Goal: Transaction & Acquisition: Purchase product/service

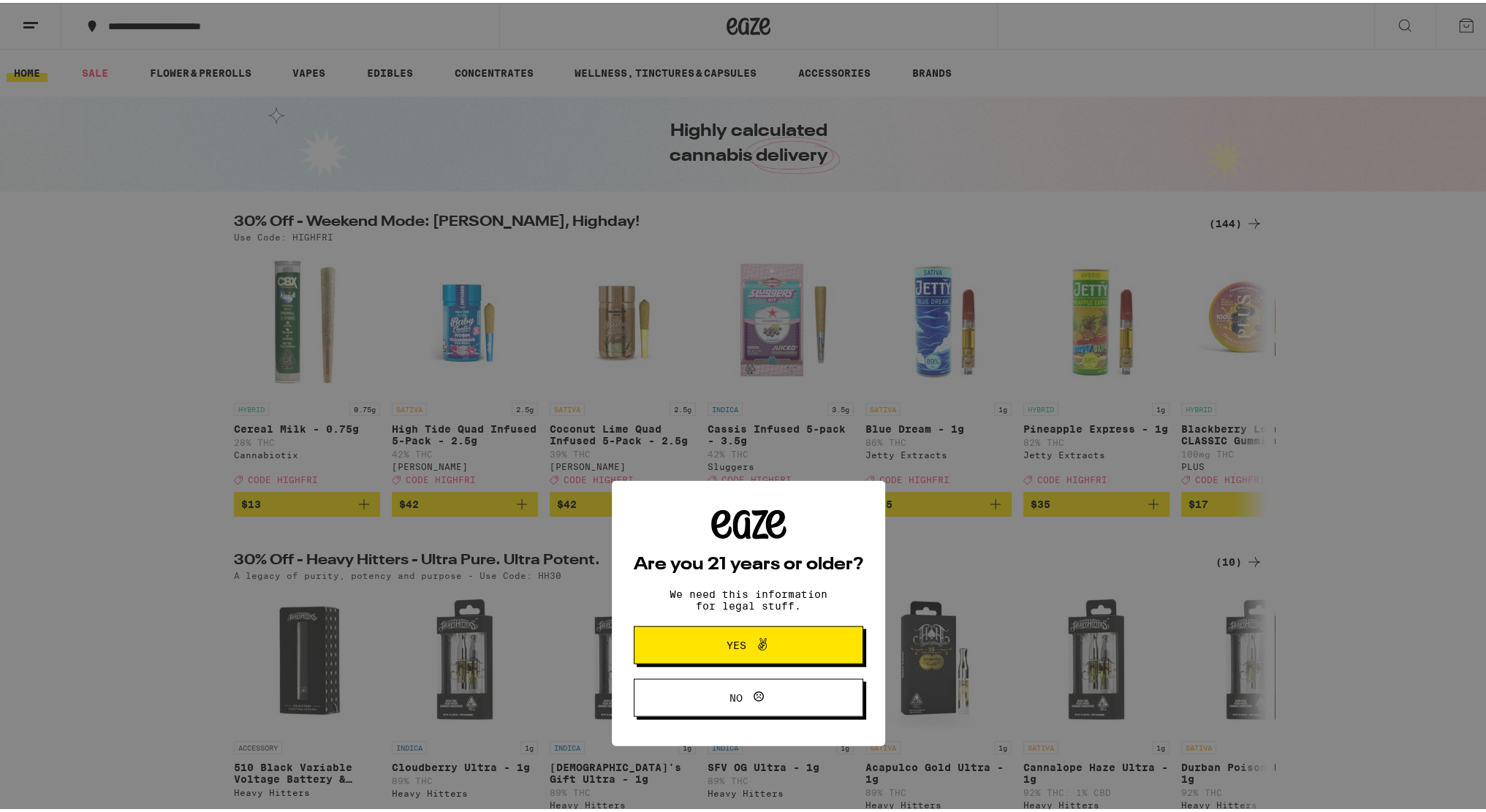
click at [713, 433] on span "Yes" at bounding box center [748, 437] width 111 height 19
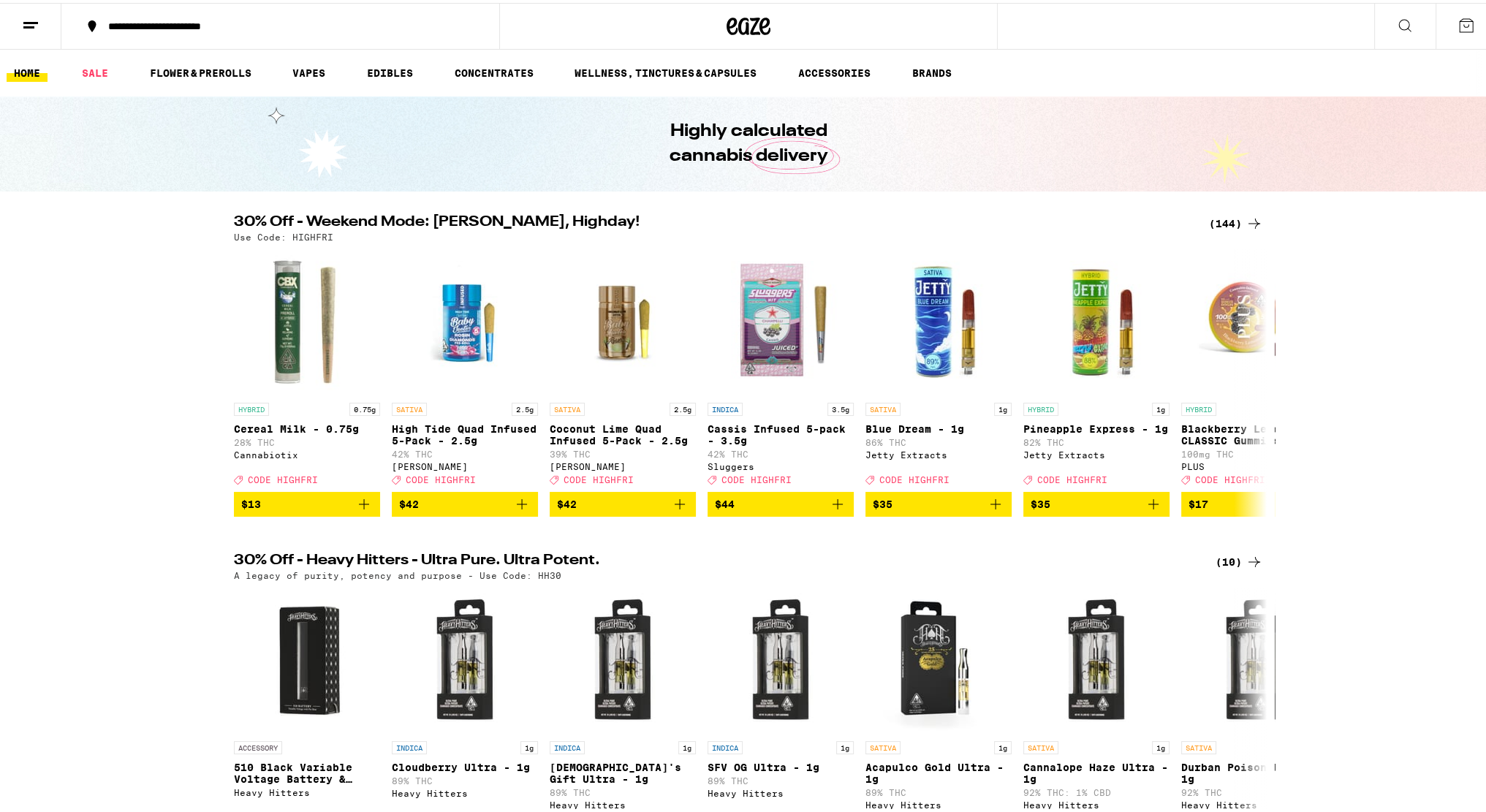
click at [40, 16] on button at bounding box center [30, 24] width 62 height 46
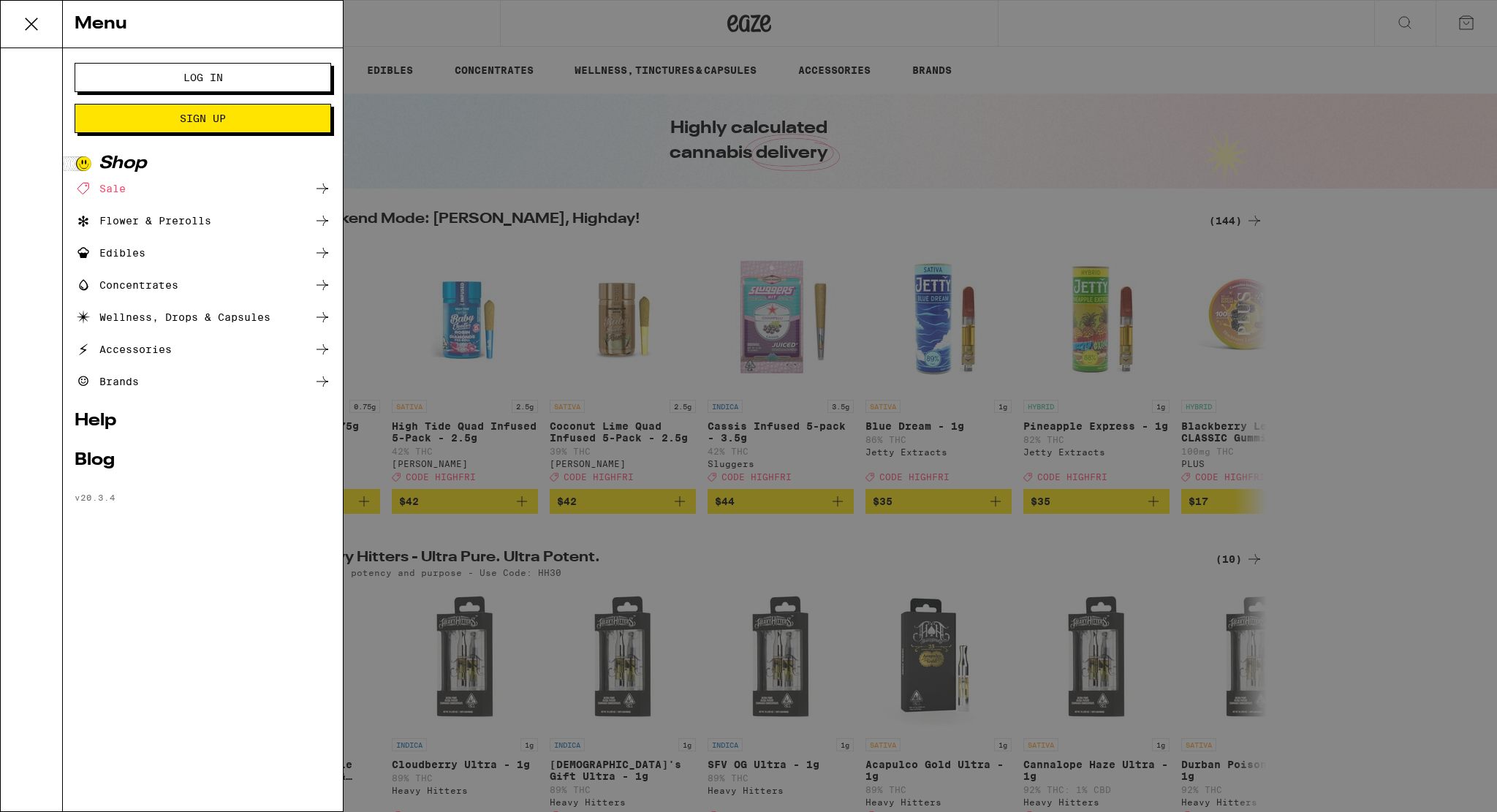
click at [222, 80] on span "Log In" at bounding box center [202, 77] width 40 height 10
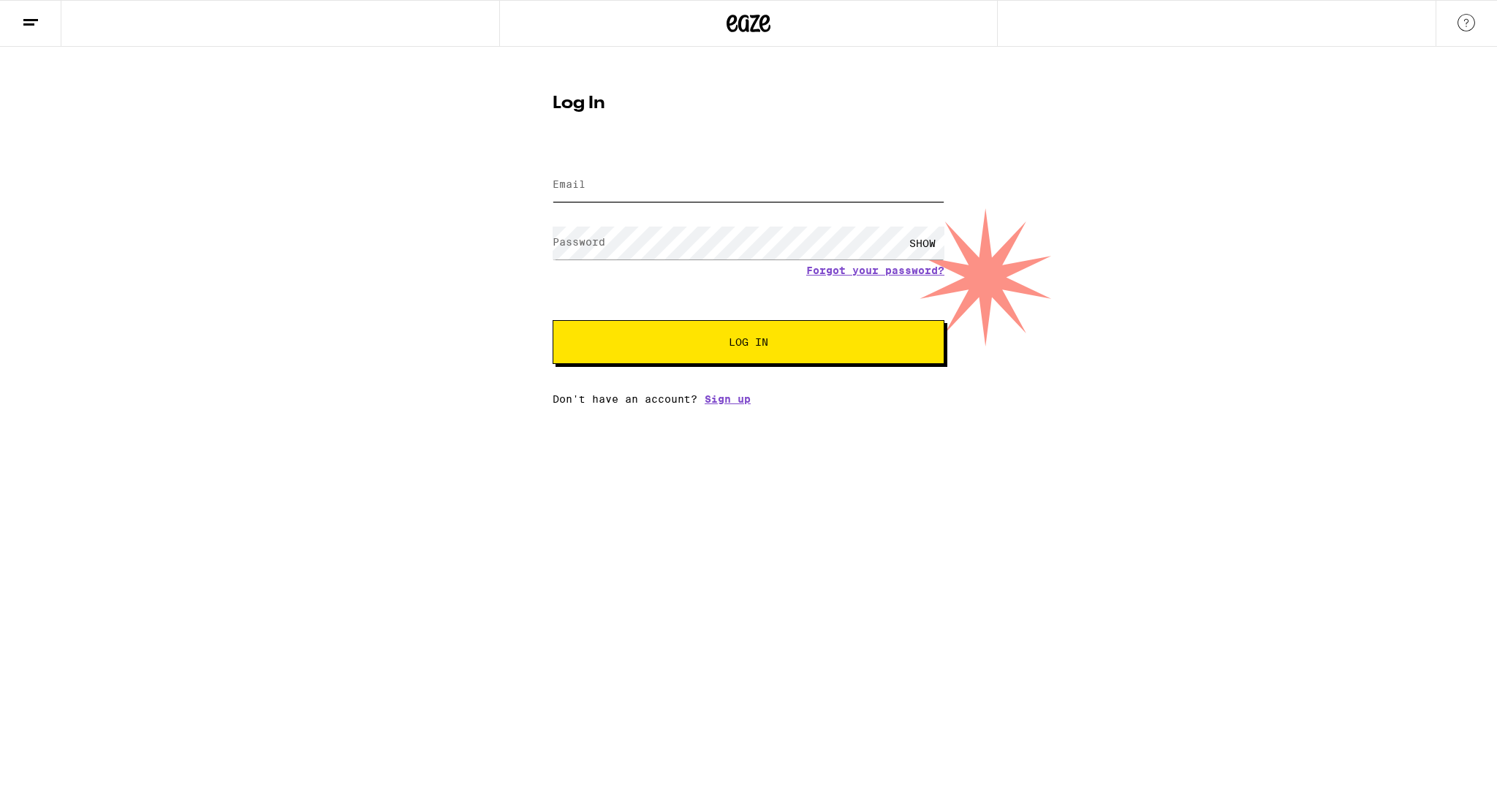
click at [642, 187] on input "Email" at bounding box center [749, 185] width 392 height 33
click at [720, 360] on button "Log In" at bounding box center [749, 342] width 392 height 44
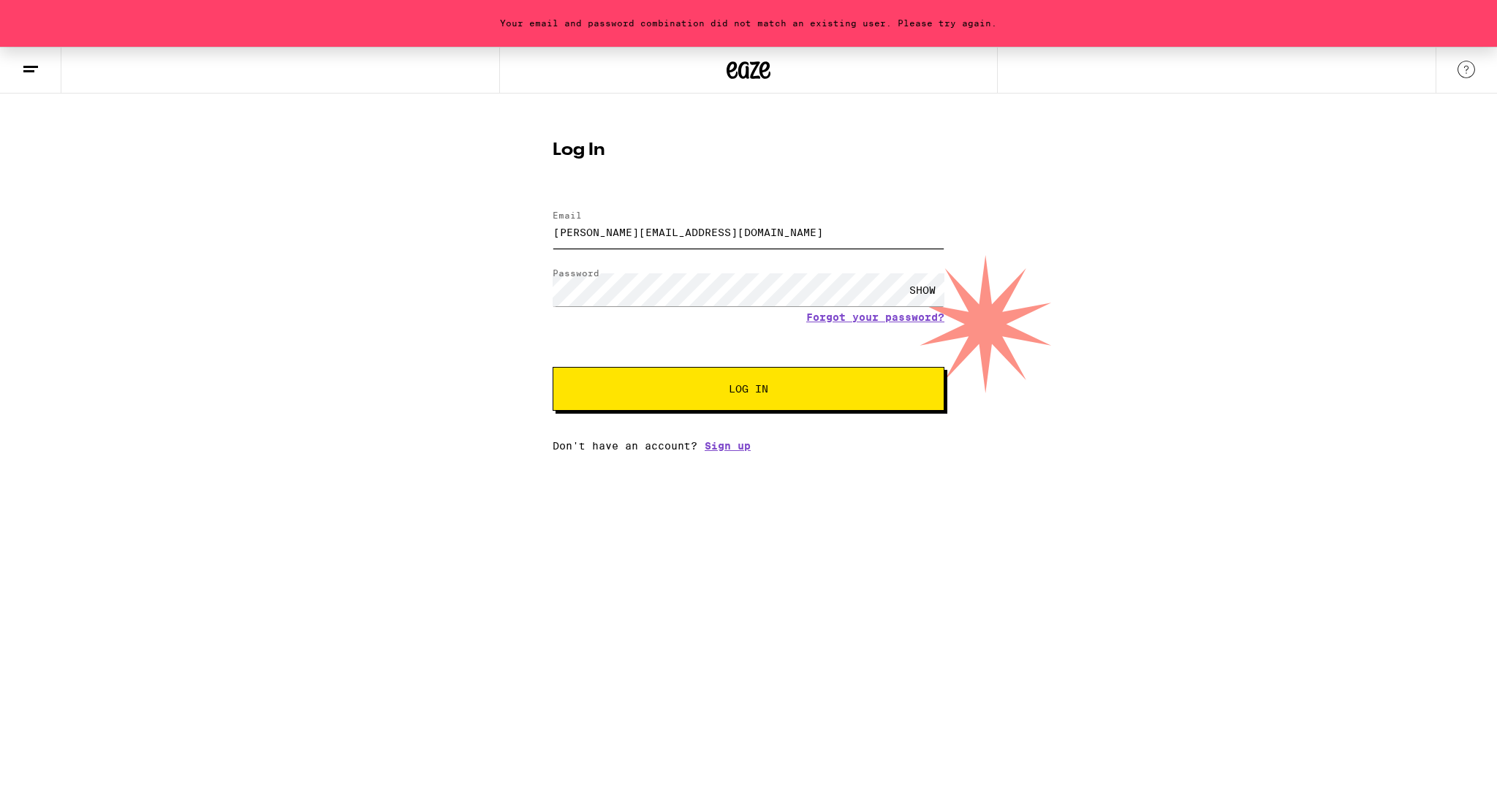
click at [694, 239] on input "[PERSON_NAME][EMAIL_ADDRESS][DOMAIN_NAME]" at bounding box center [749, 232] width 392 height 33
click at [702, 386] on span "Log In" at bounding box center [748, 388] width 273 height 10
click at [702, 378] on button "Log In" at bounding box center [749, 389] width 392 height 44
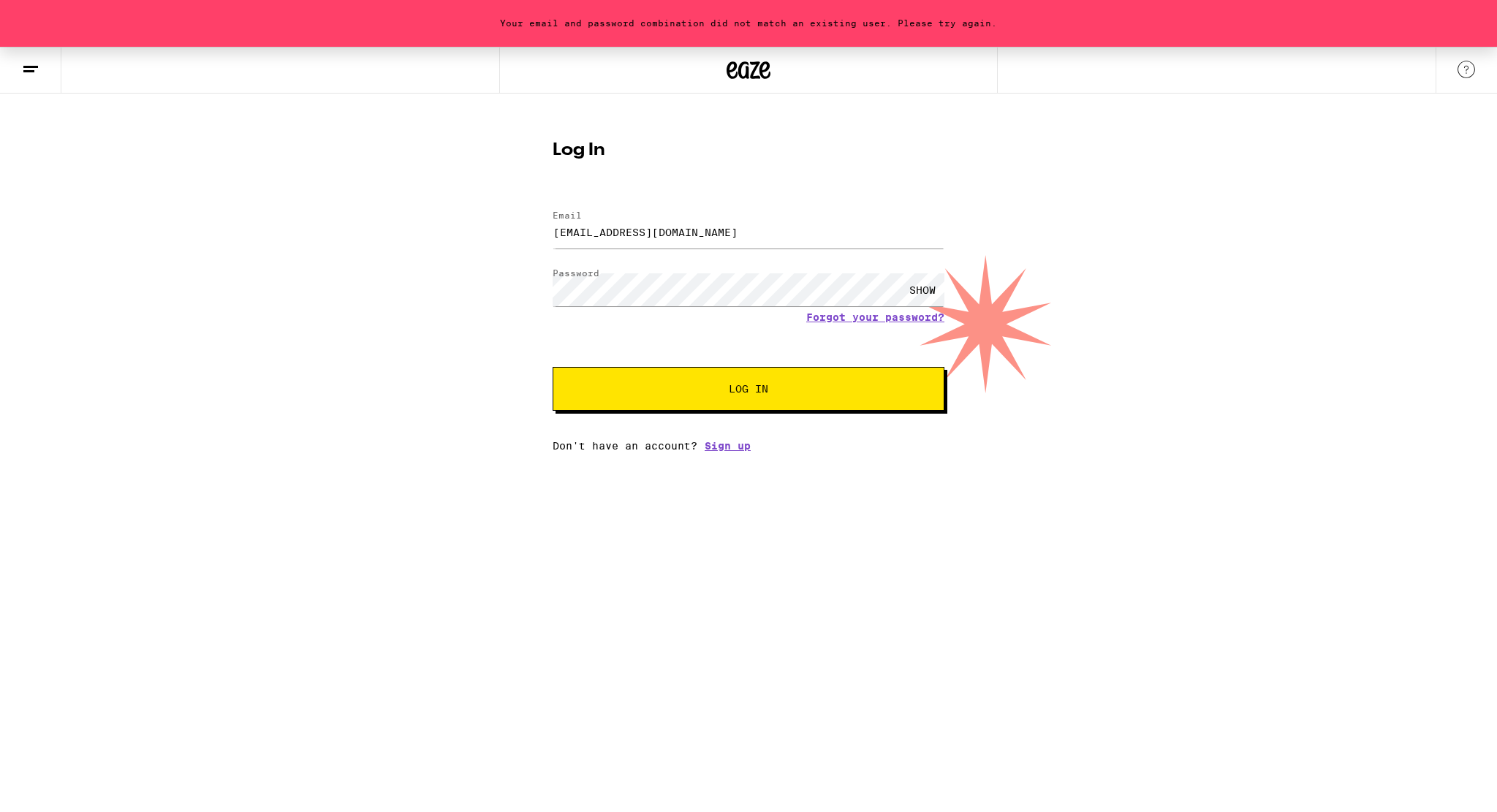
click at [935, 289] on div "SHOW" at bounding box center [923, 290] width 44 height 33
click at [734, 396] on button "Log In" at bounding box center [749, 389] width 392 height 44
click at [649, 233] on input "[EMAIL_ADDRESS][DOMAIN_NAME]" at bounding box center [749, 232] width 392 height 33
click at [708, 230] on input "[EMAIL_ADDRESS][DOMAIN_NAME]" at bounding box center [749, 232] width 392 height 33
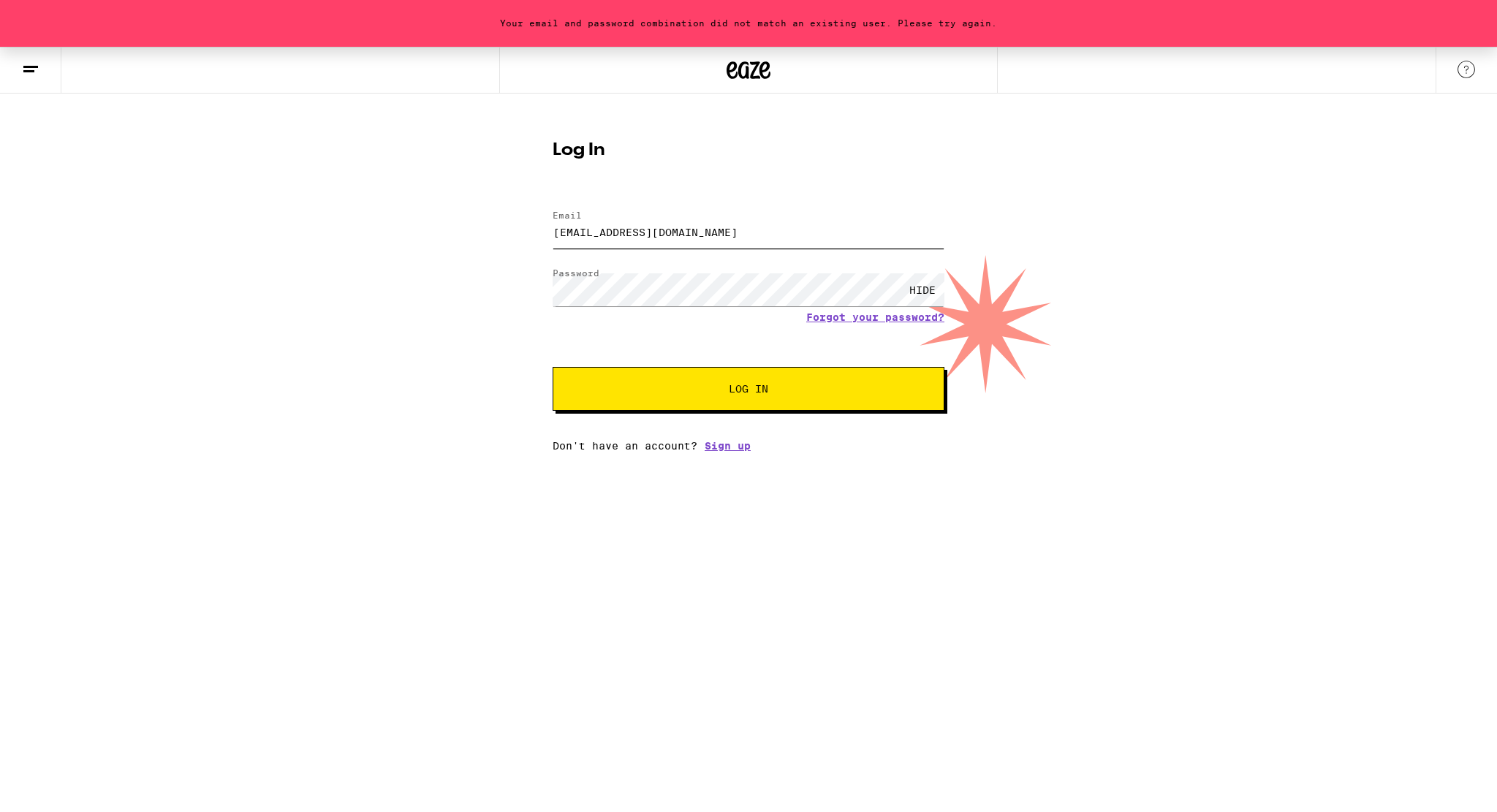
type input "[EMAIL_ADDRESS][DOMAIN_NAME]"
click at [538, 324] on div "Log In Email Email [EMAIL_ADDRESS][DOMAIN_NAME] Password Password HIDE Forgot y…" at bounding box center [749, 291] width 421 height 322
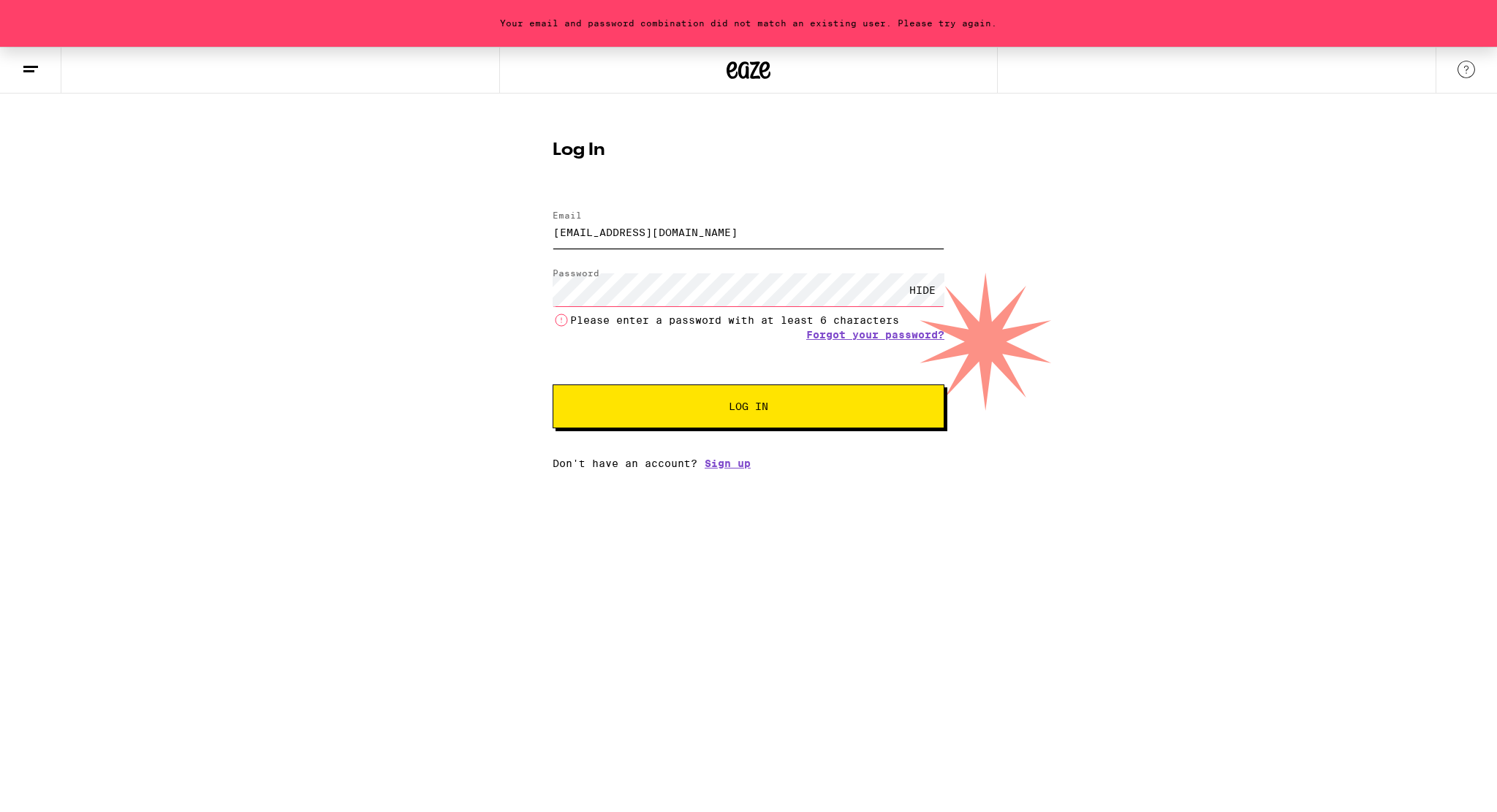
click at [695, 242] on input "[EMAIL_ADDRESS][DOMAIN_NAME]" at bounding box center [749, 232] width 392 height 33
click at [695, 241] on input "[EMAIL_ADDRESS][DOMAIN_NAME]" at bounding box center [749, 232] width 392 height 33
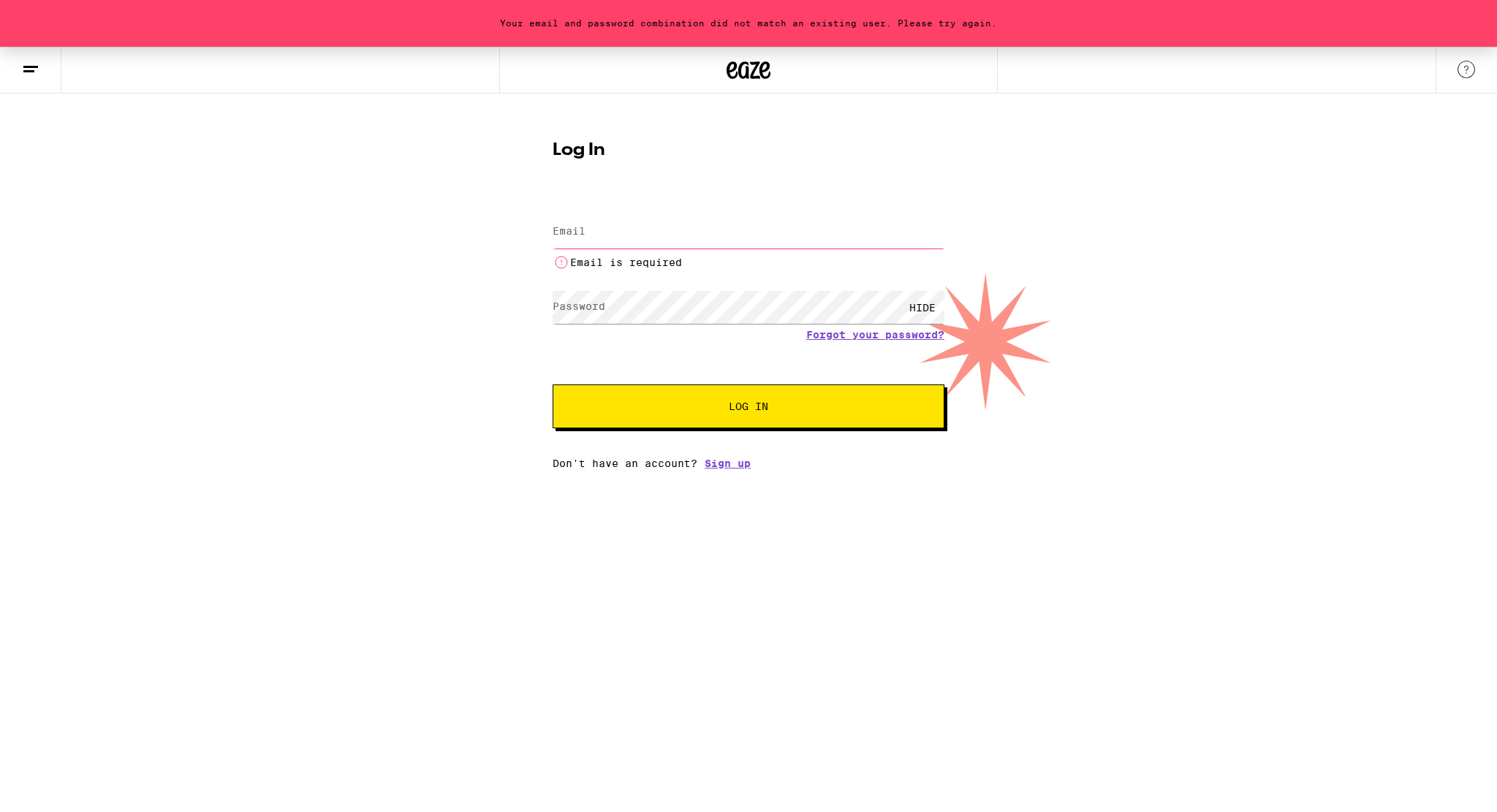
click at [697, 244] on input "Email" at bounding box center [749, 232] width 392 height 33
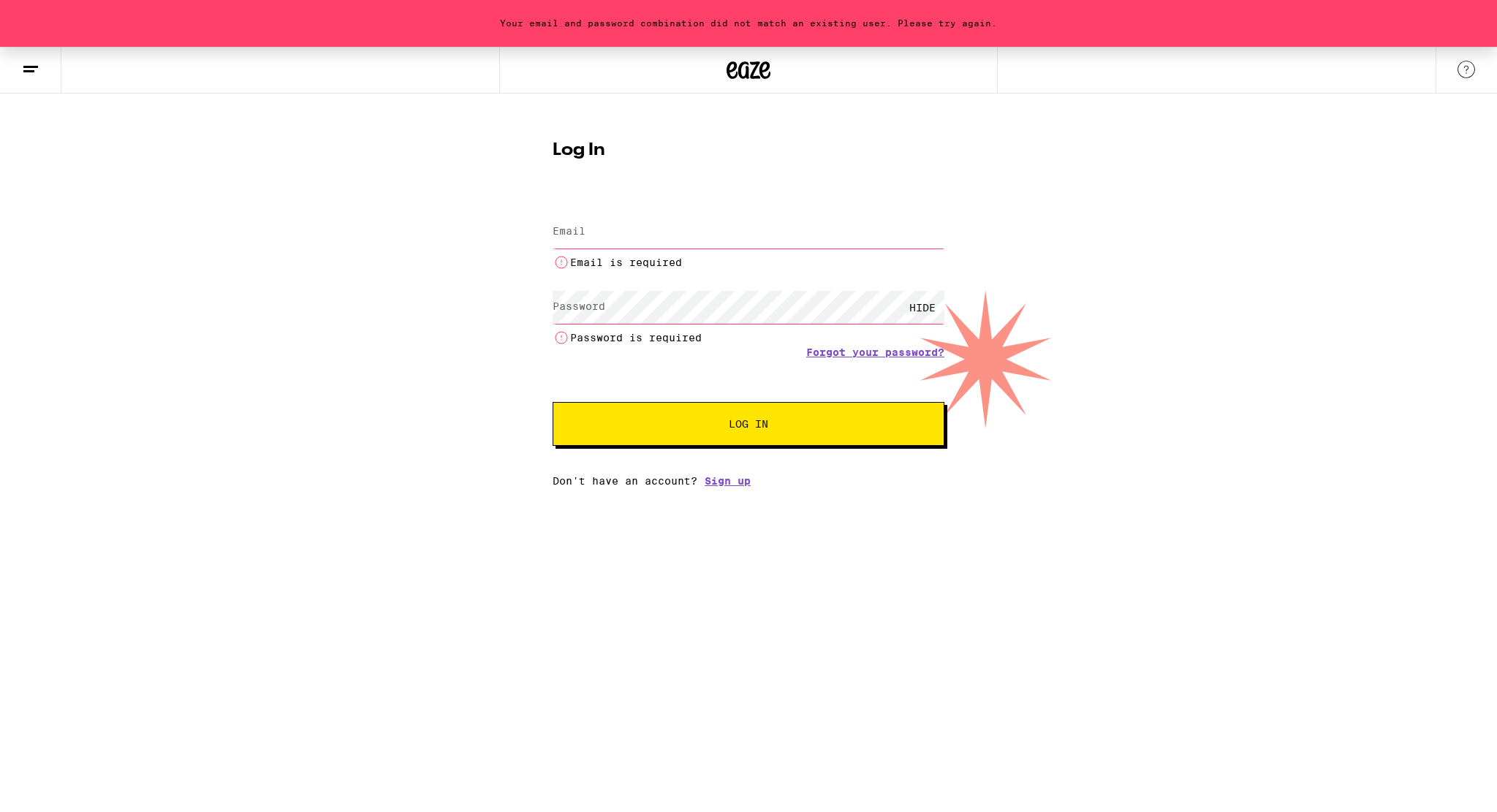
click at [697, 244] on input "Email" at bounding box center [749, 232] width 392 height 33
type input "[PERSON_NAME][EMAIL_ADDRESS][DOMAIN_NAME]"
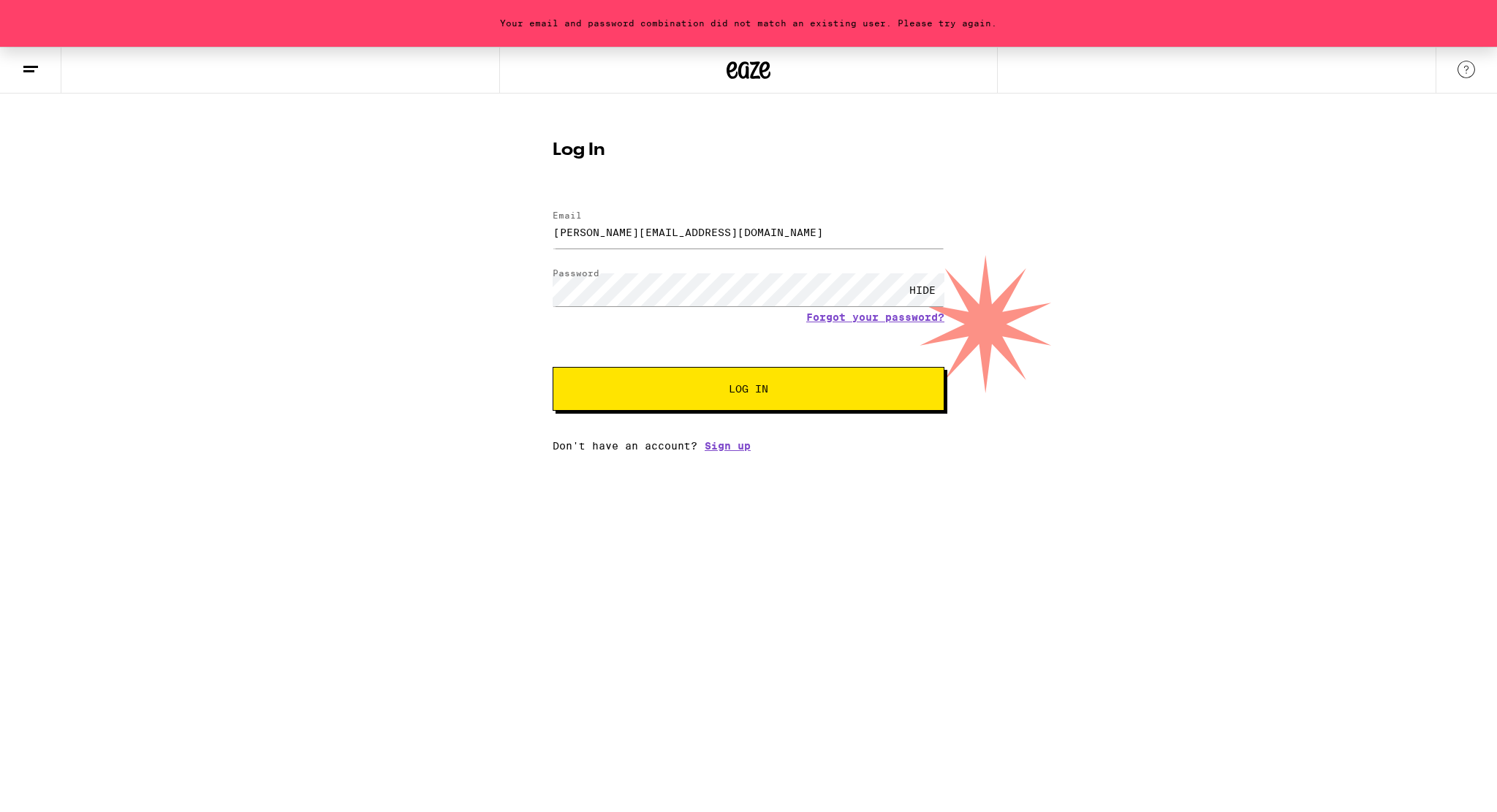
click at [689, 409] on button "Log In" at bounding box center [749, 389] width 392 height 44
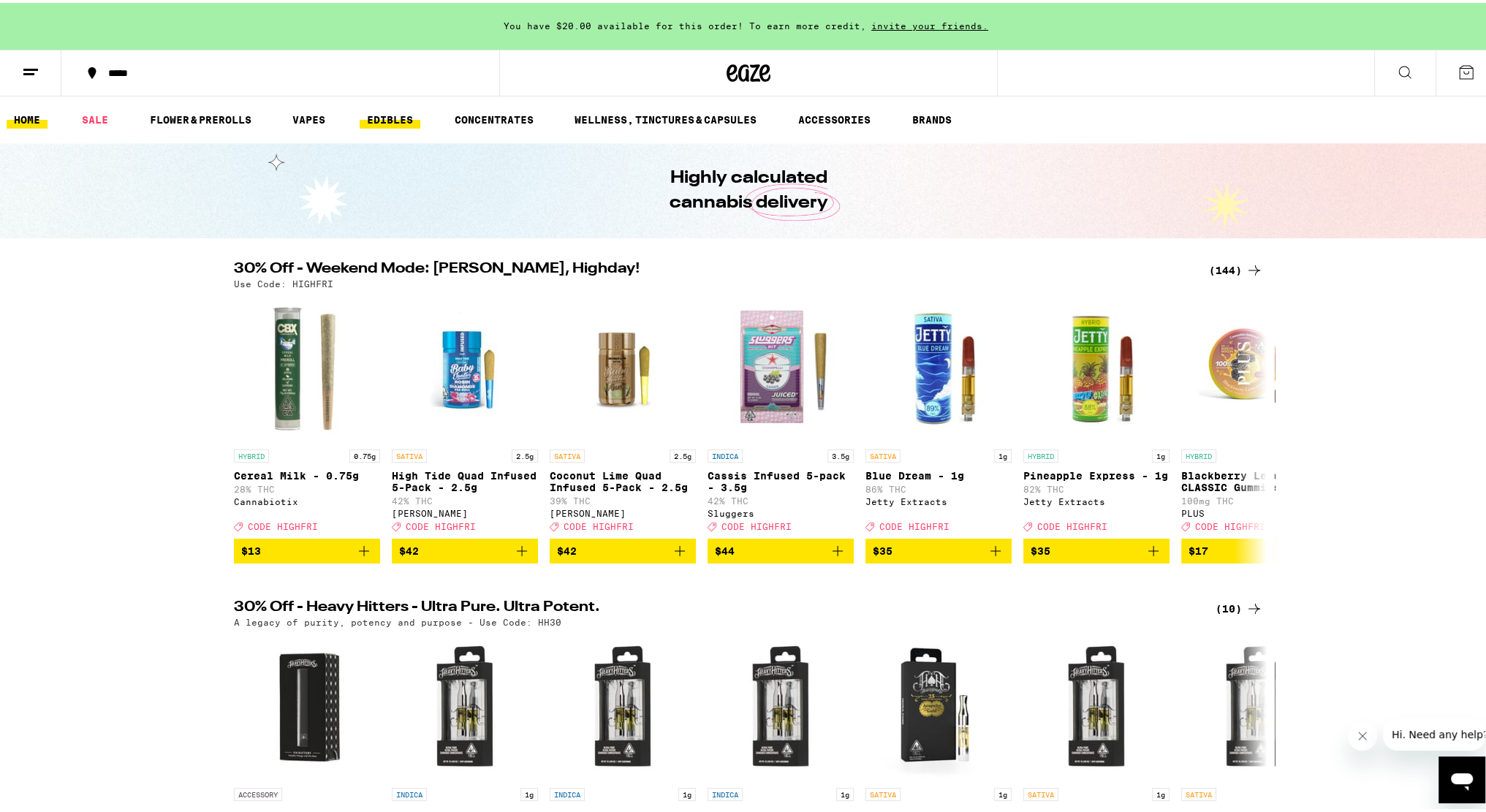
click at [388, 112] on link "EDIBLES" at bounding box center [390, 117] width 61 height 17
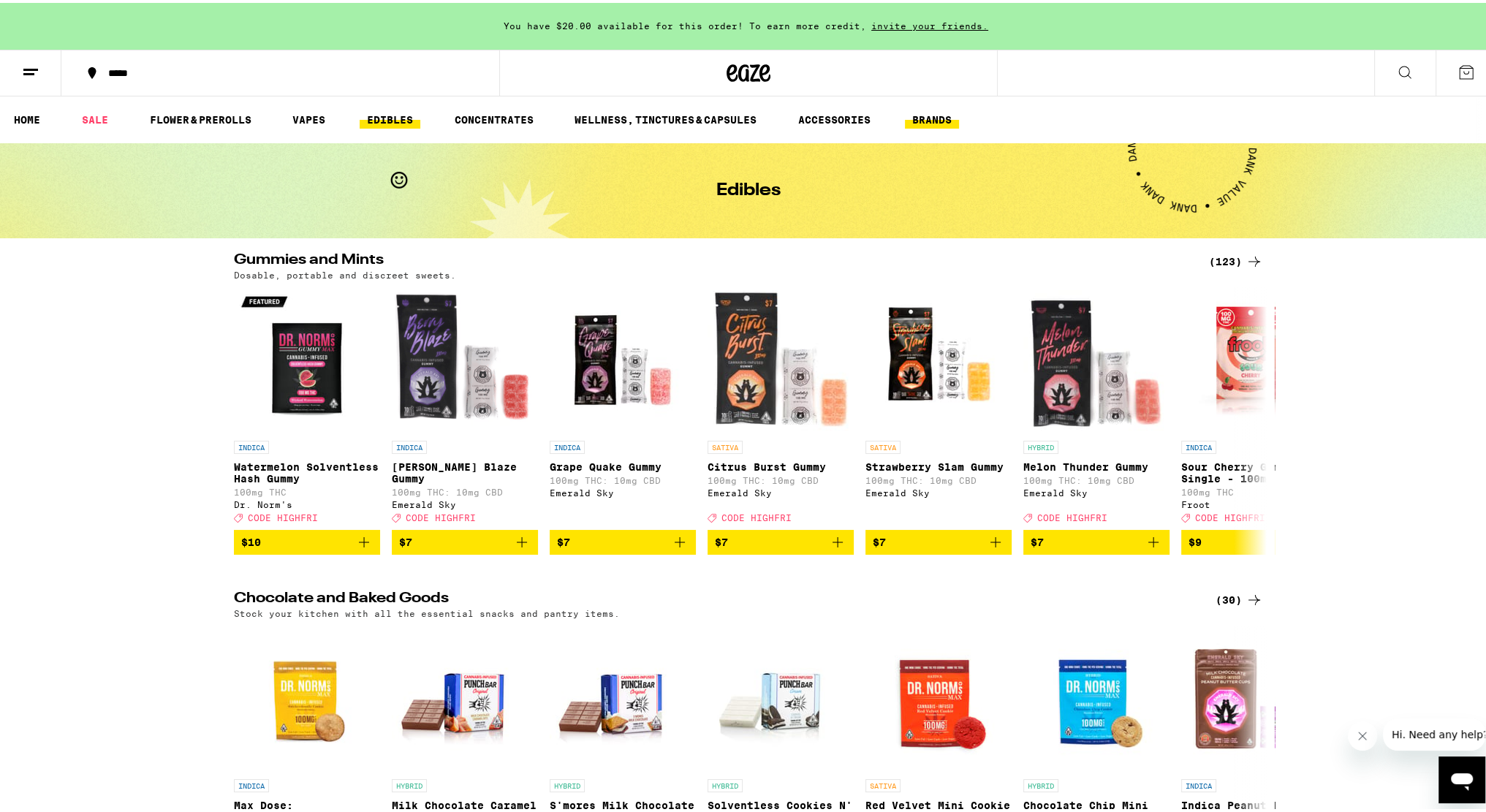
click at [916, 116] on link "BRANDS" at bounding box center [931, 117] width 54 height 17
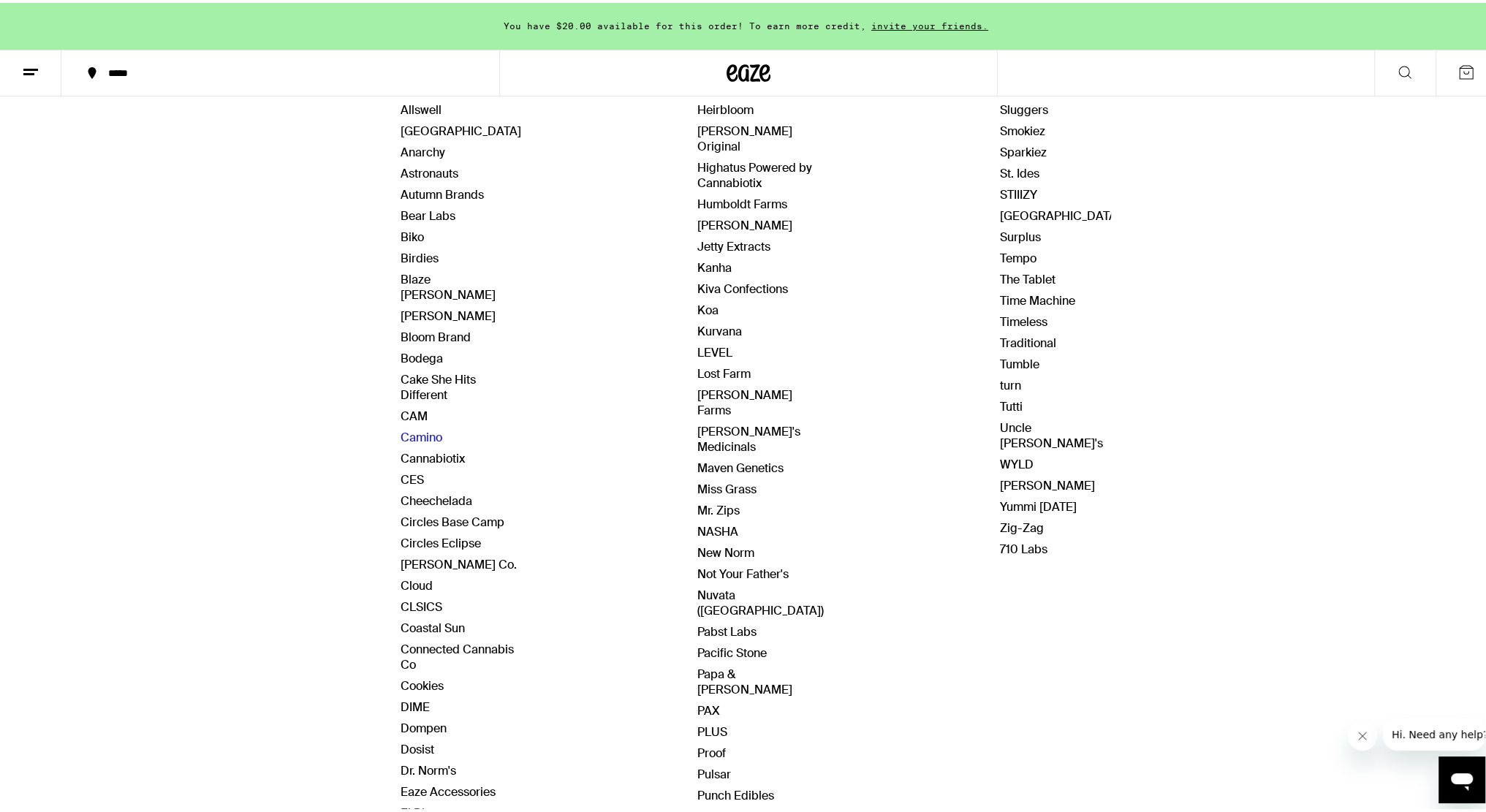
scroll to position [146, 0]
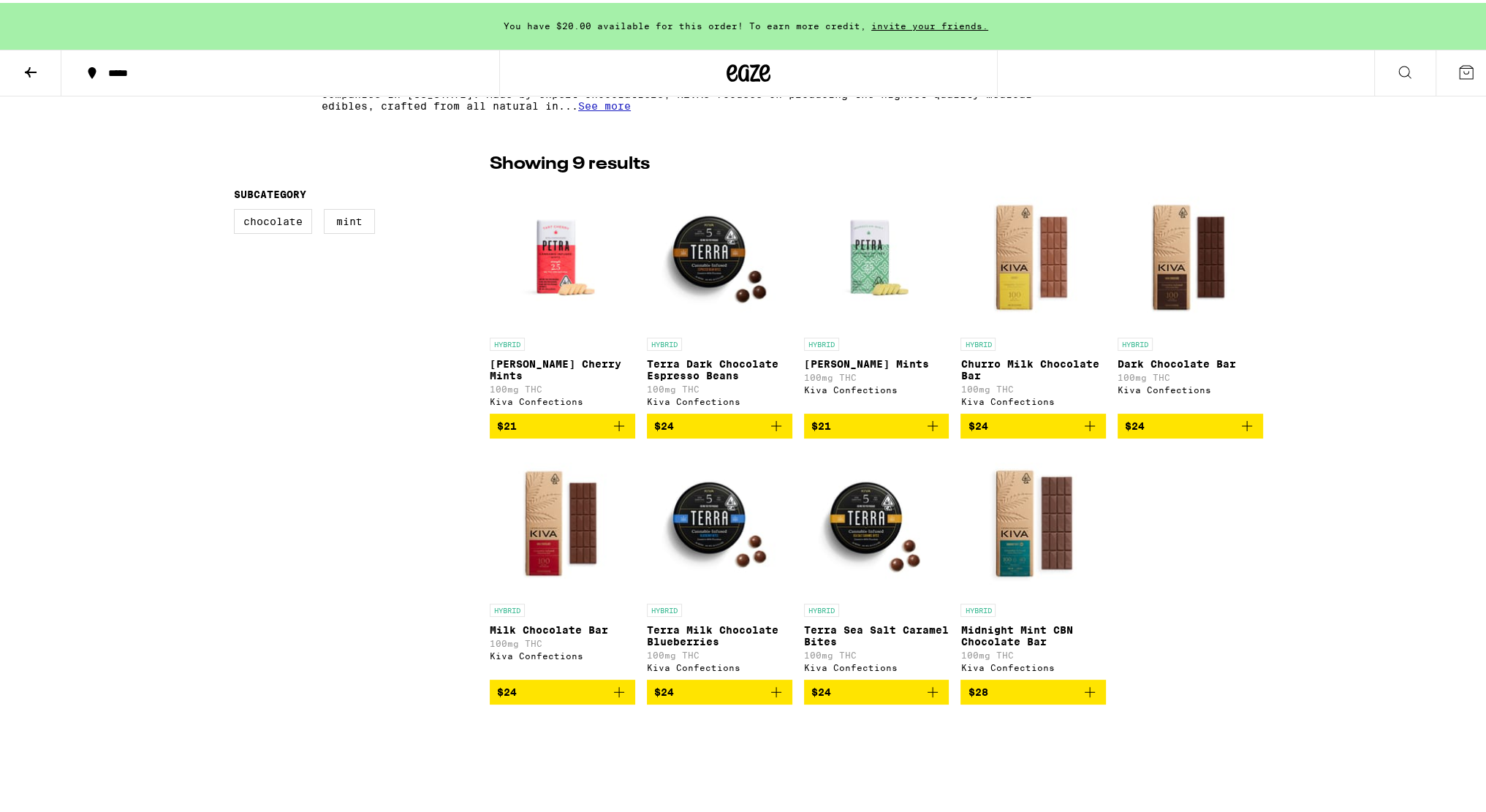
scroll to position [365, 0]
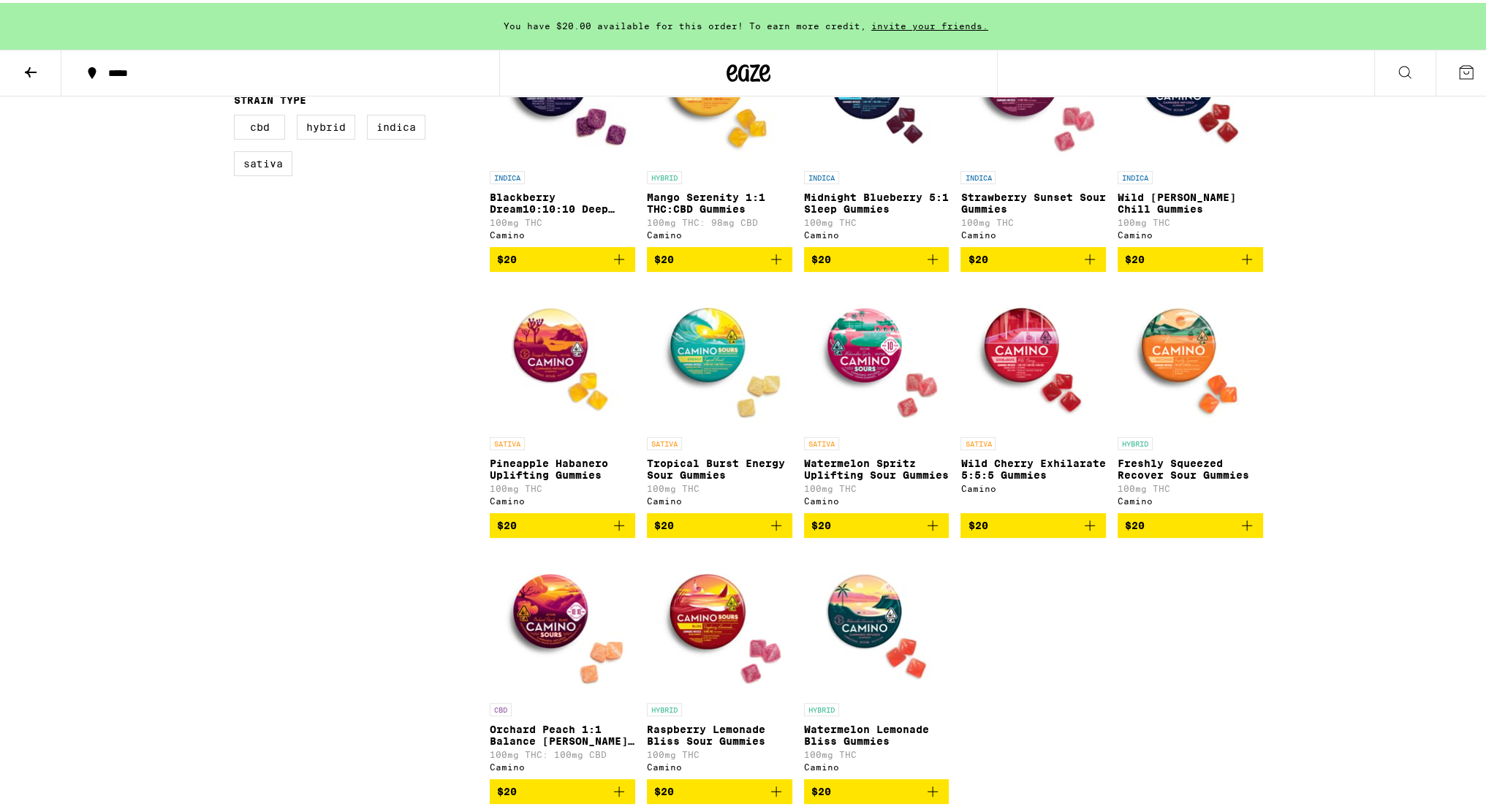
scroll to position [365, 0]
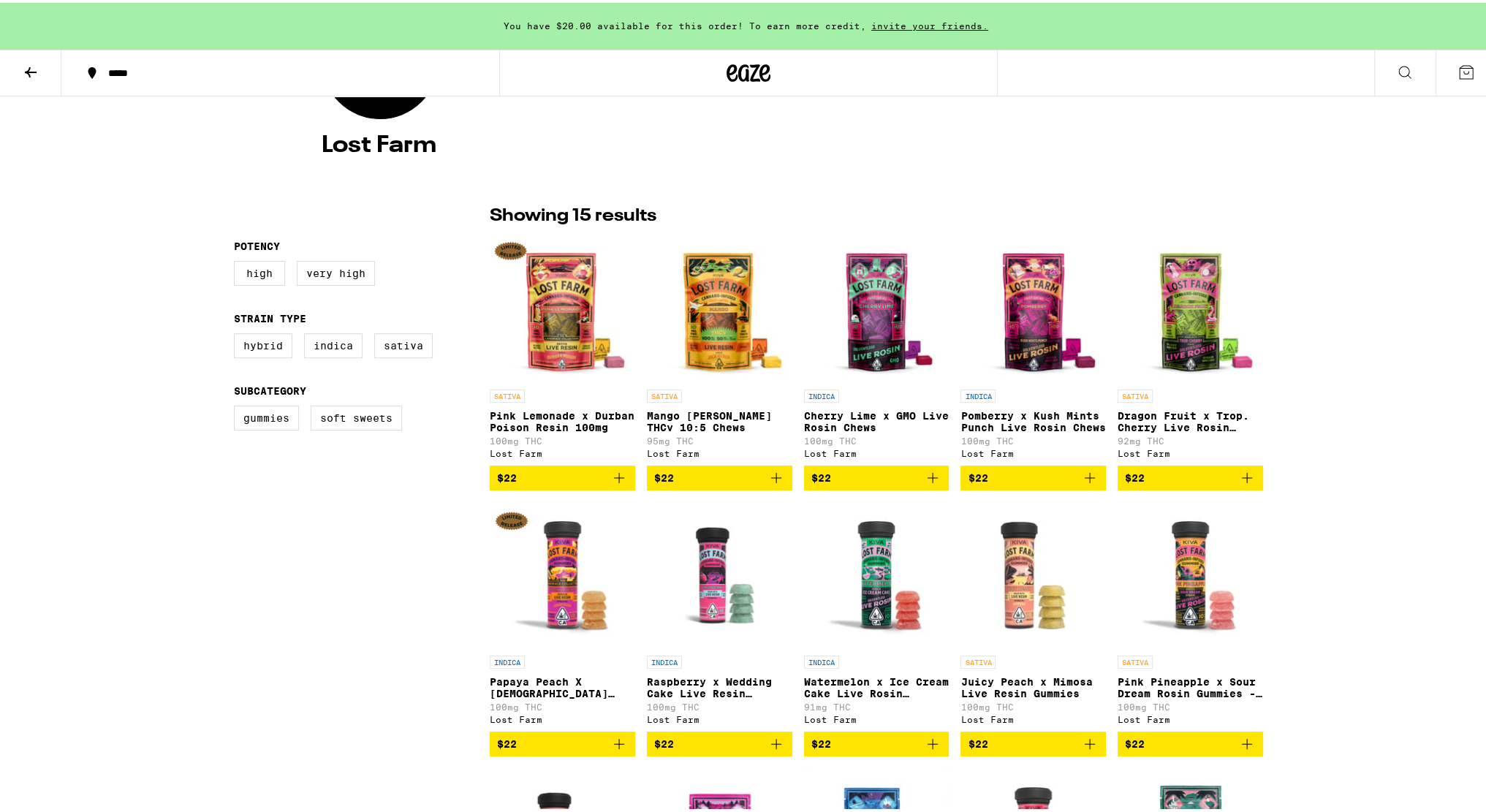
scroll to position [219, 0]
